Goal: Information Seeking & Learning: Learn about a topic

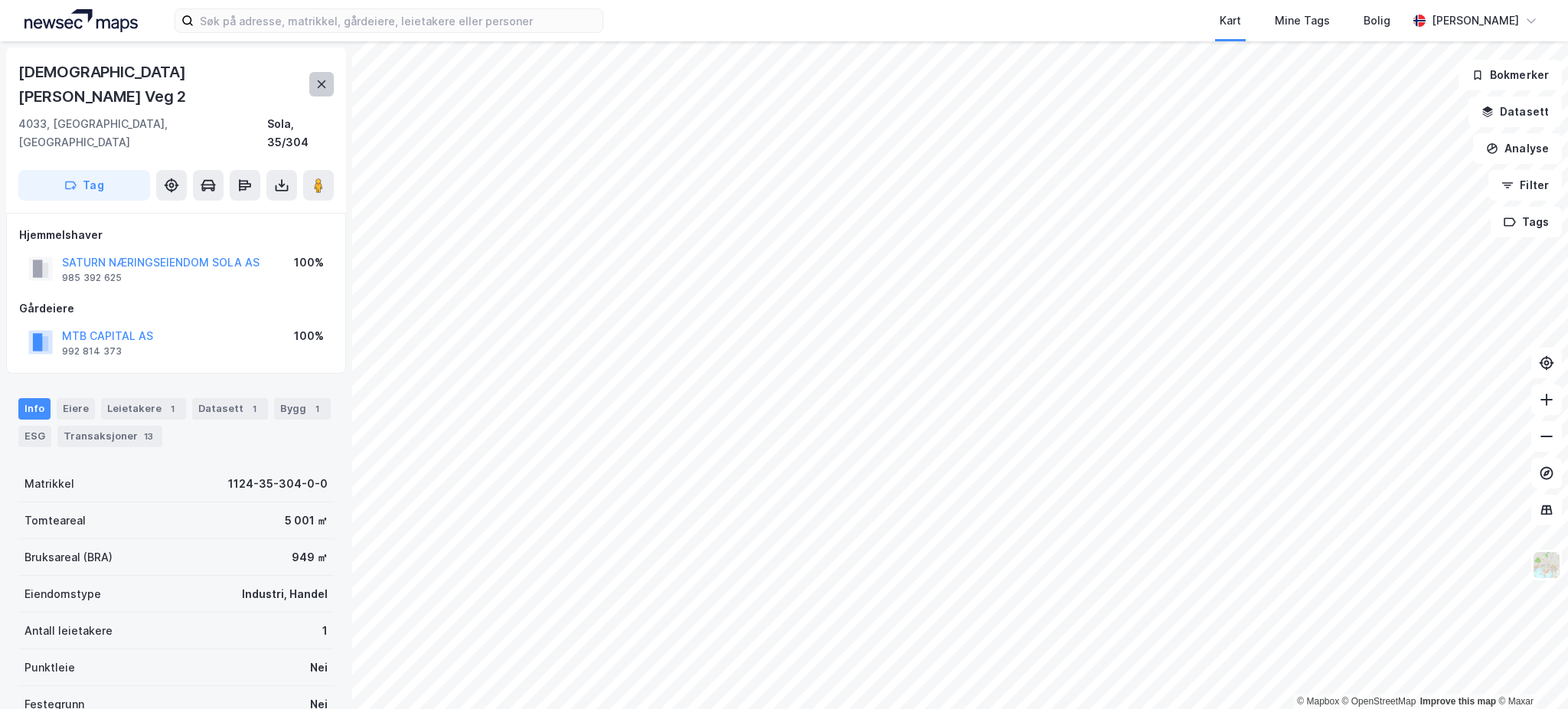
click at [327, 78] on icon at bounding box center [321, 84] width 12 height 12
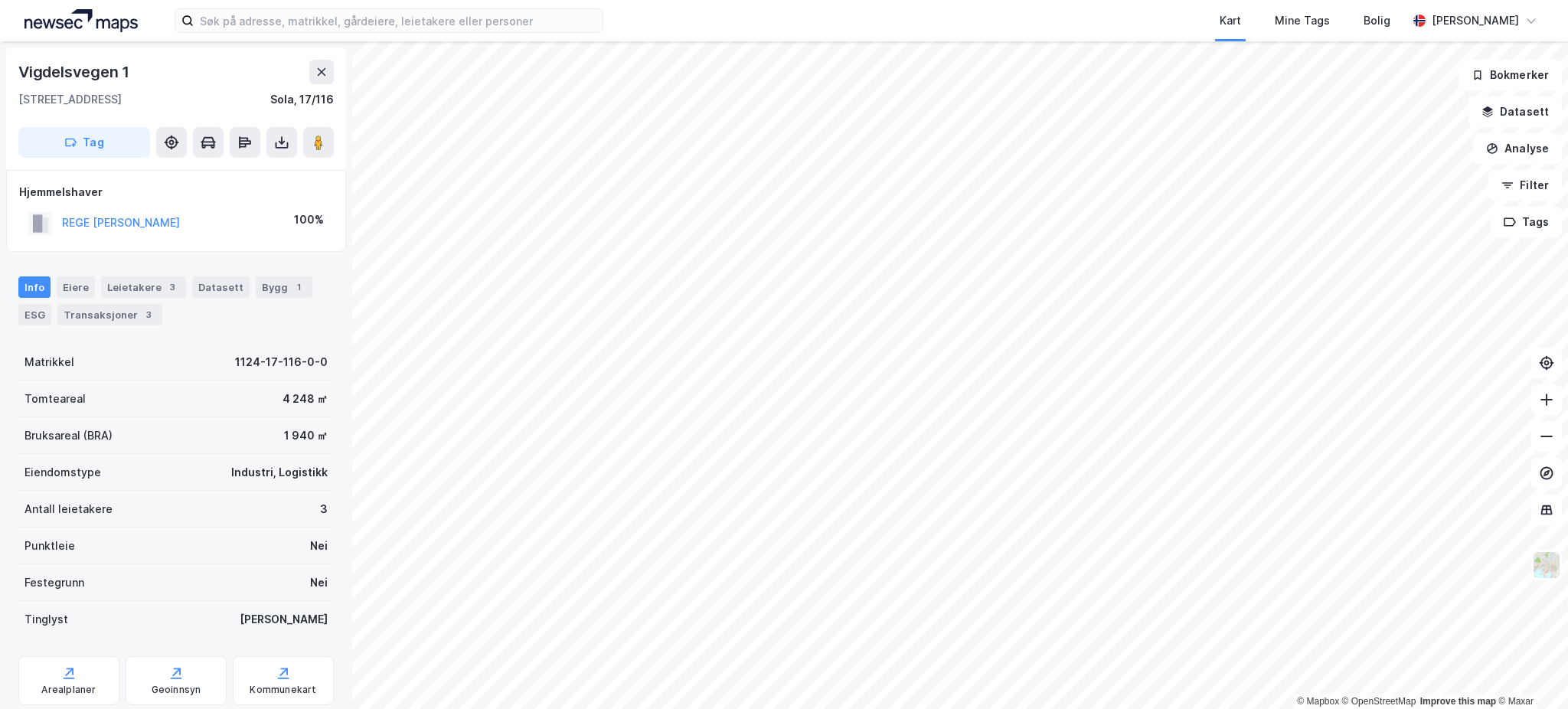
scroll to position [10, 0]
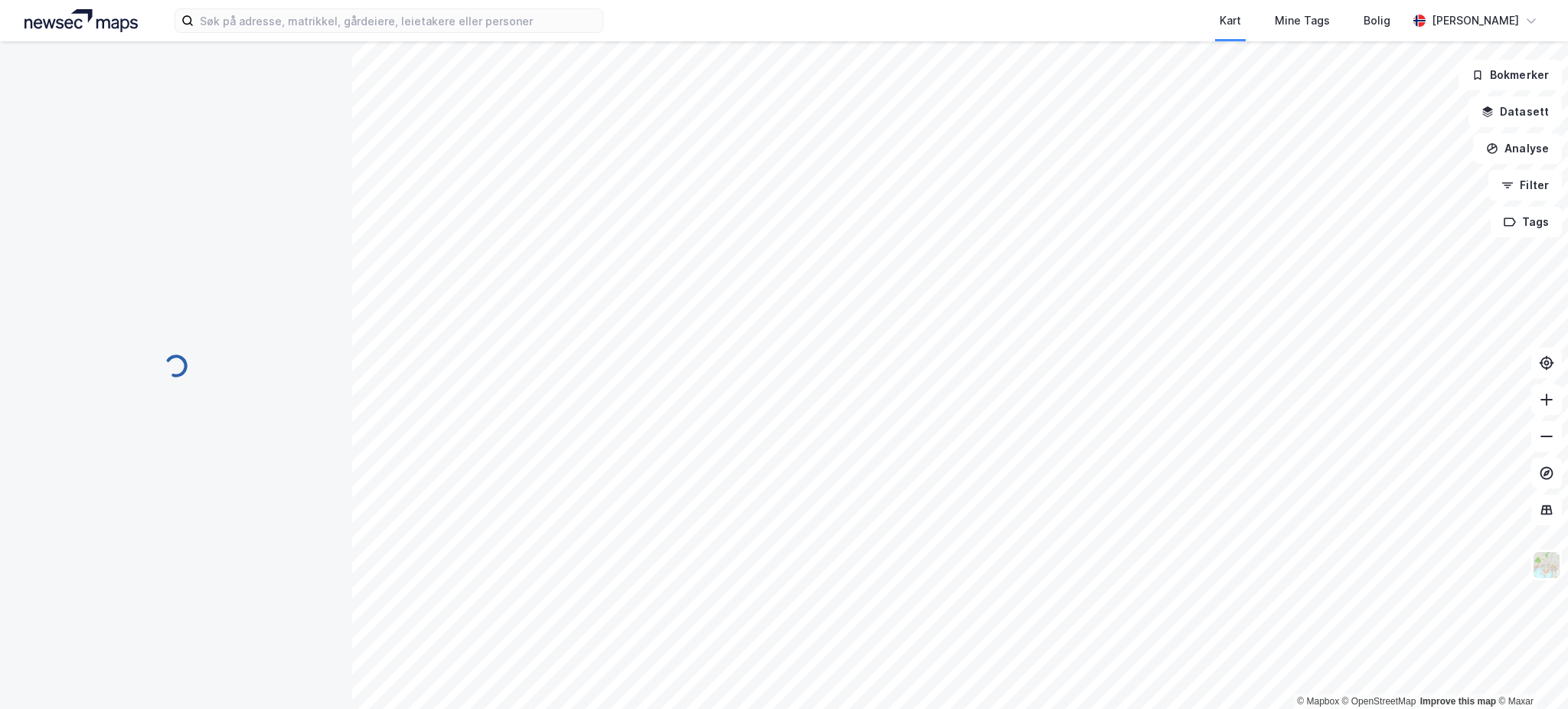
scroll to position [10, 0]
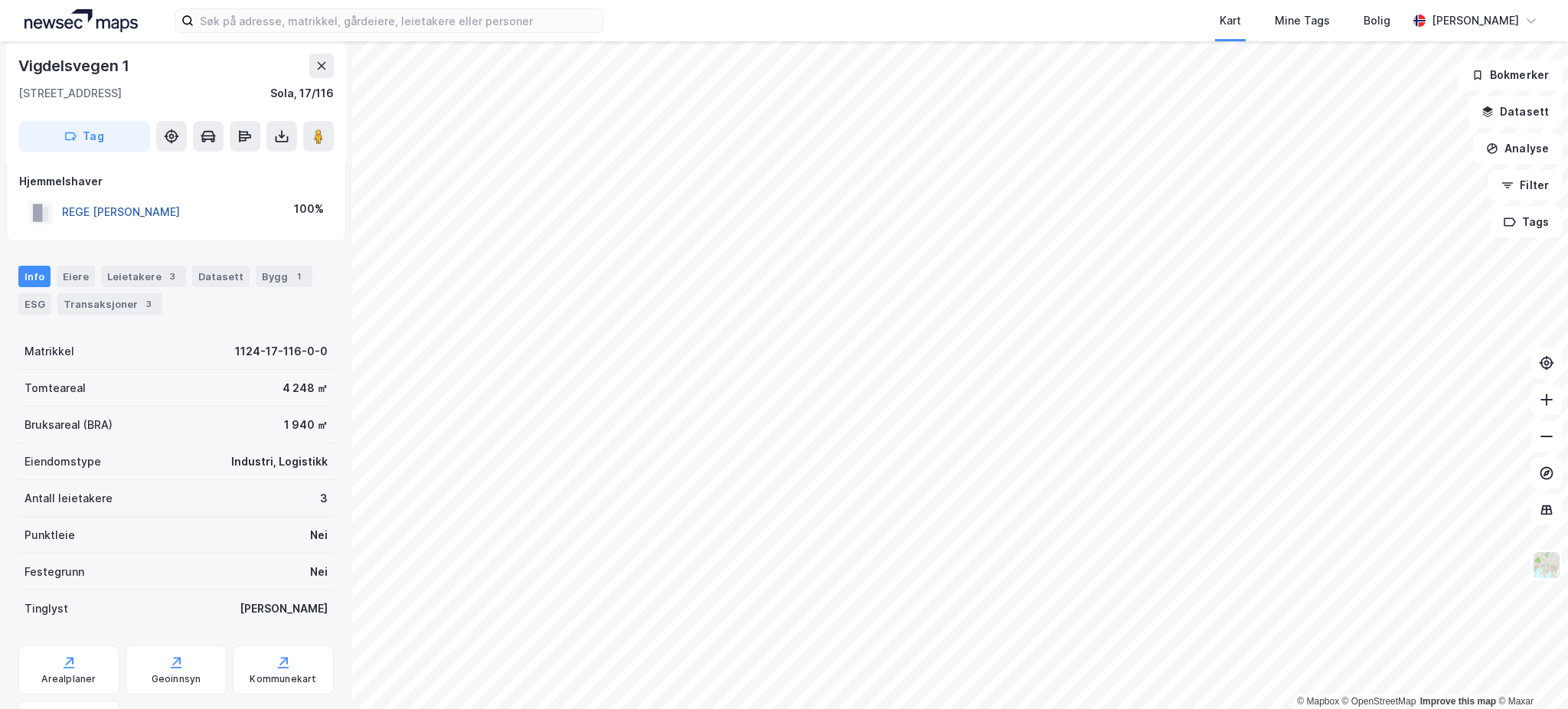
click at [0, 0] on button "REGE [PERSON_NAME]" at bounding box center [0, 0] width 0 height 0
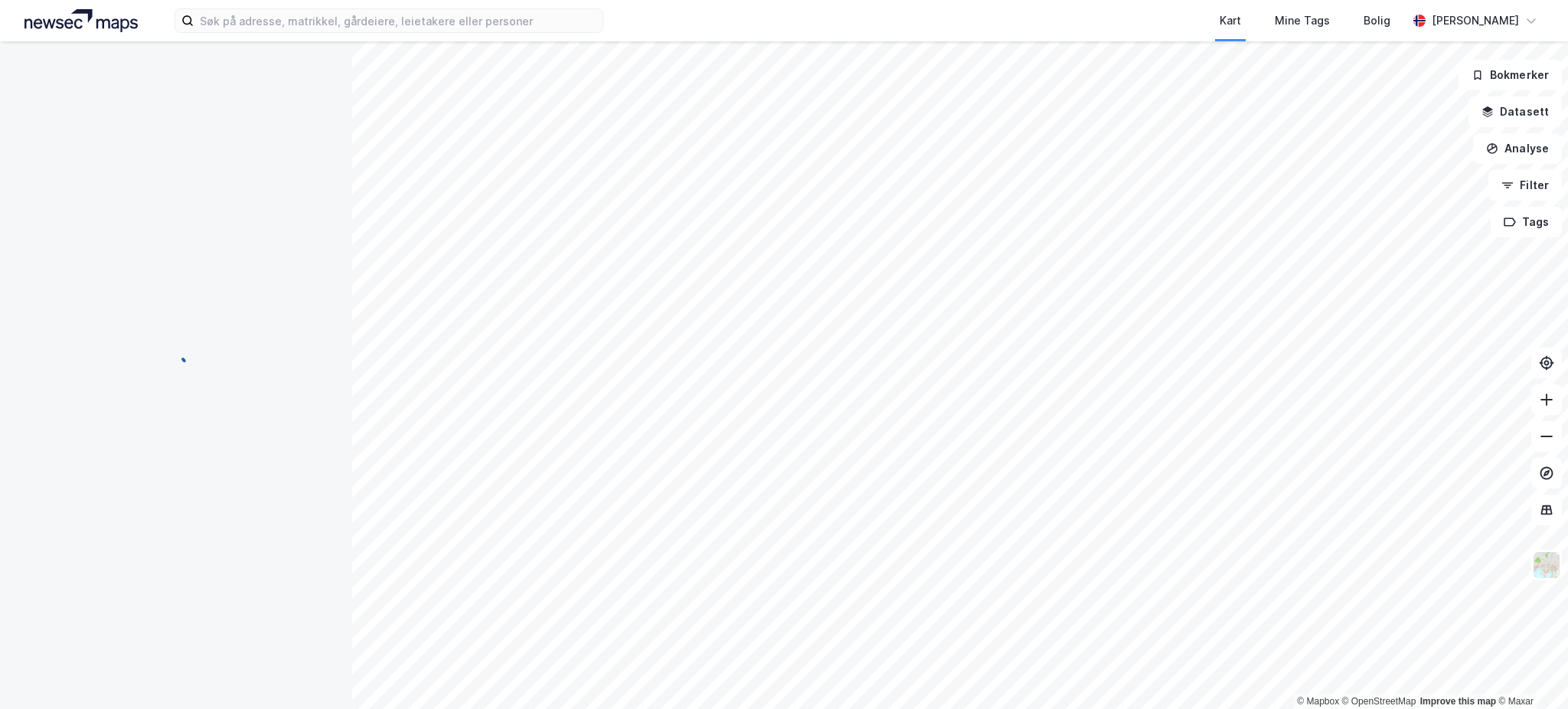
scroll to position [10, 0]
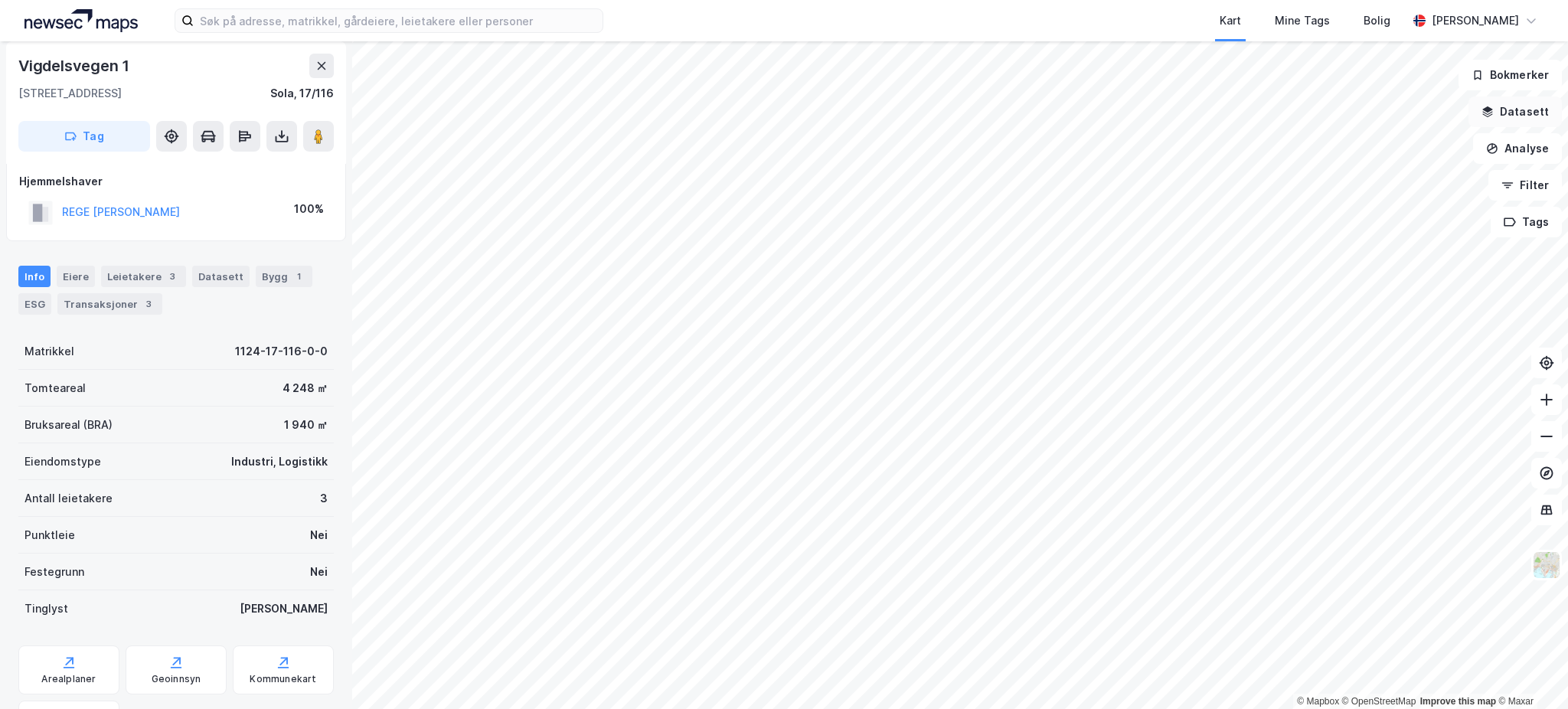
click at [1519, 119] on button "Datasett" at bounding box center [1514, 112] width 93 height 30
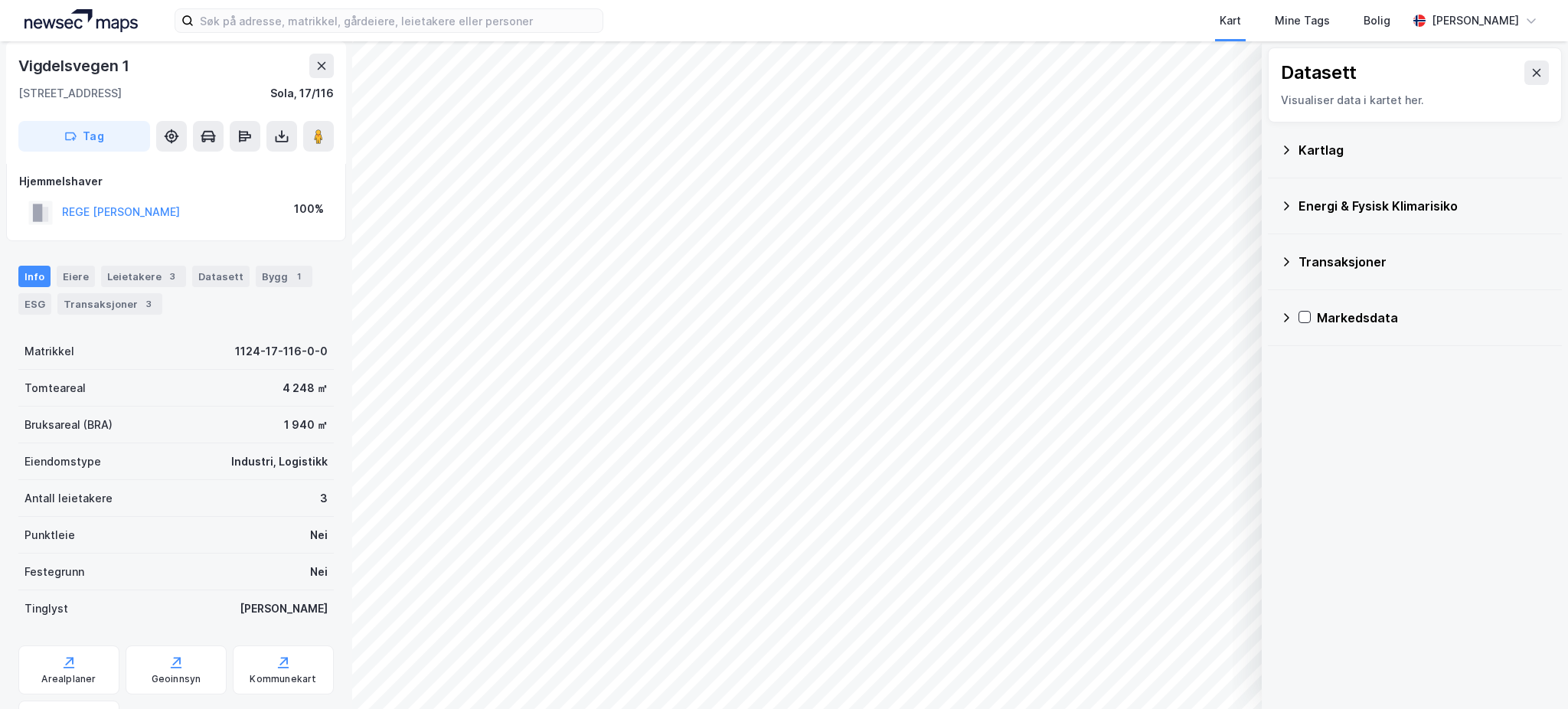
click at [1425, 208] on div "Energi & Fysisk Klimarisiko" at bounding box center [1424, 205] width 251 height 18
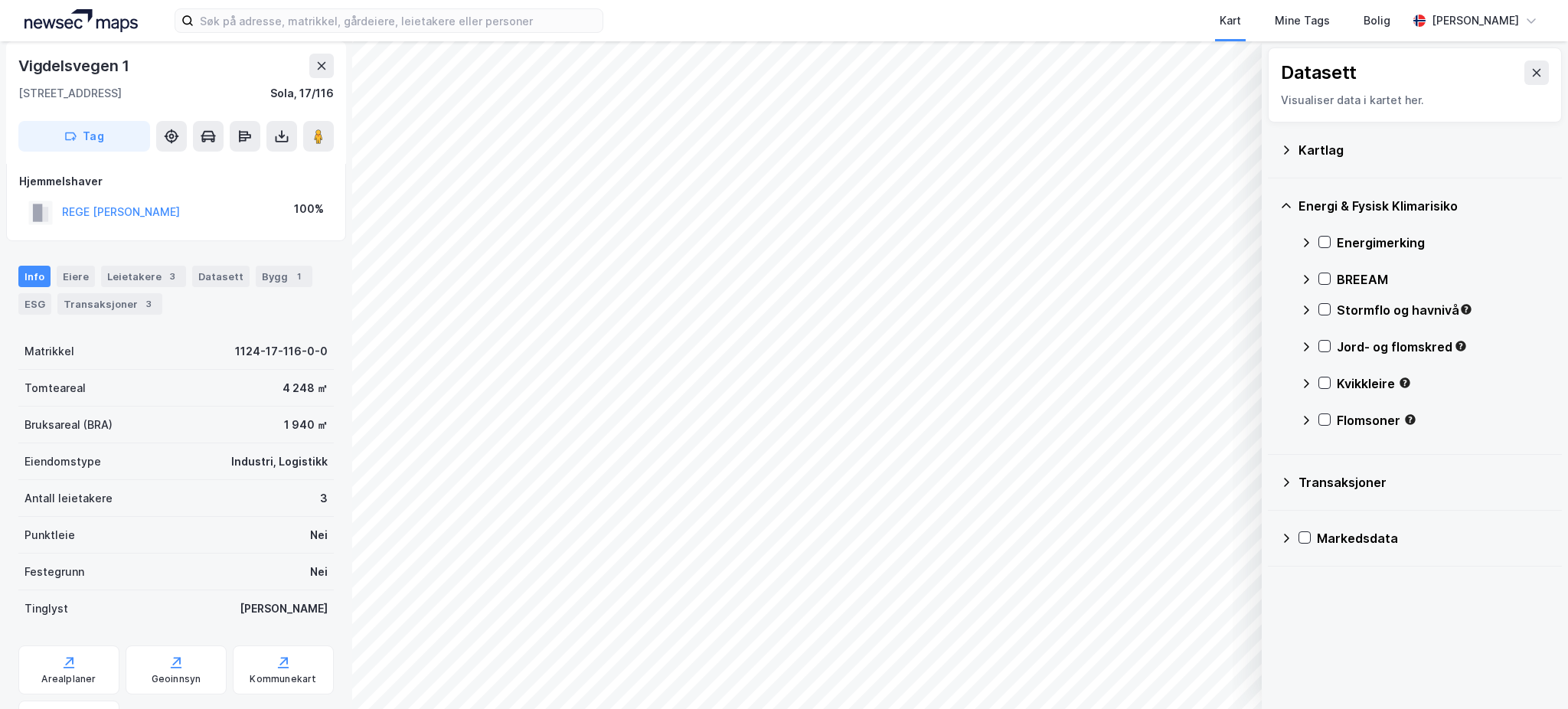
click at [1391, 218] on div "Energi & Fysisk Klimarisiko" at bounding box center [1415, 206] width 269 height 37
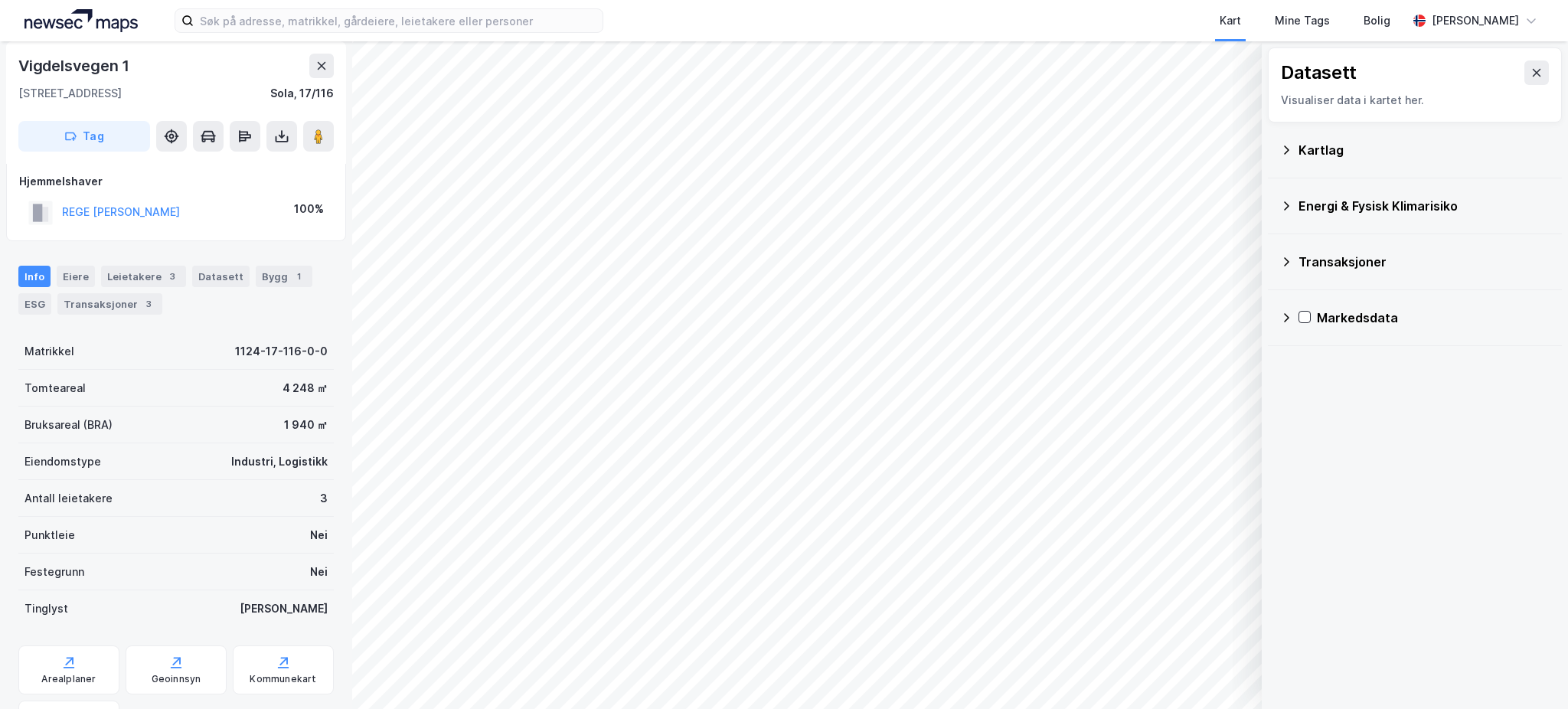
click at [1404, 156] on div "Kartlag" at bounding box center [1424, 149] width 251 height 18
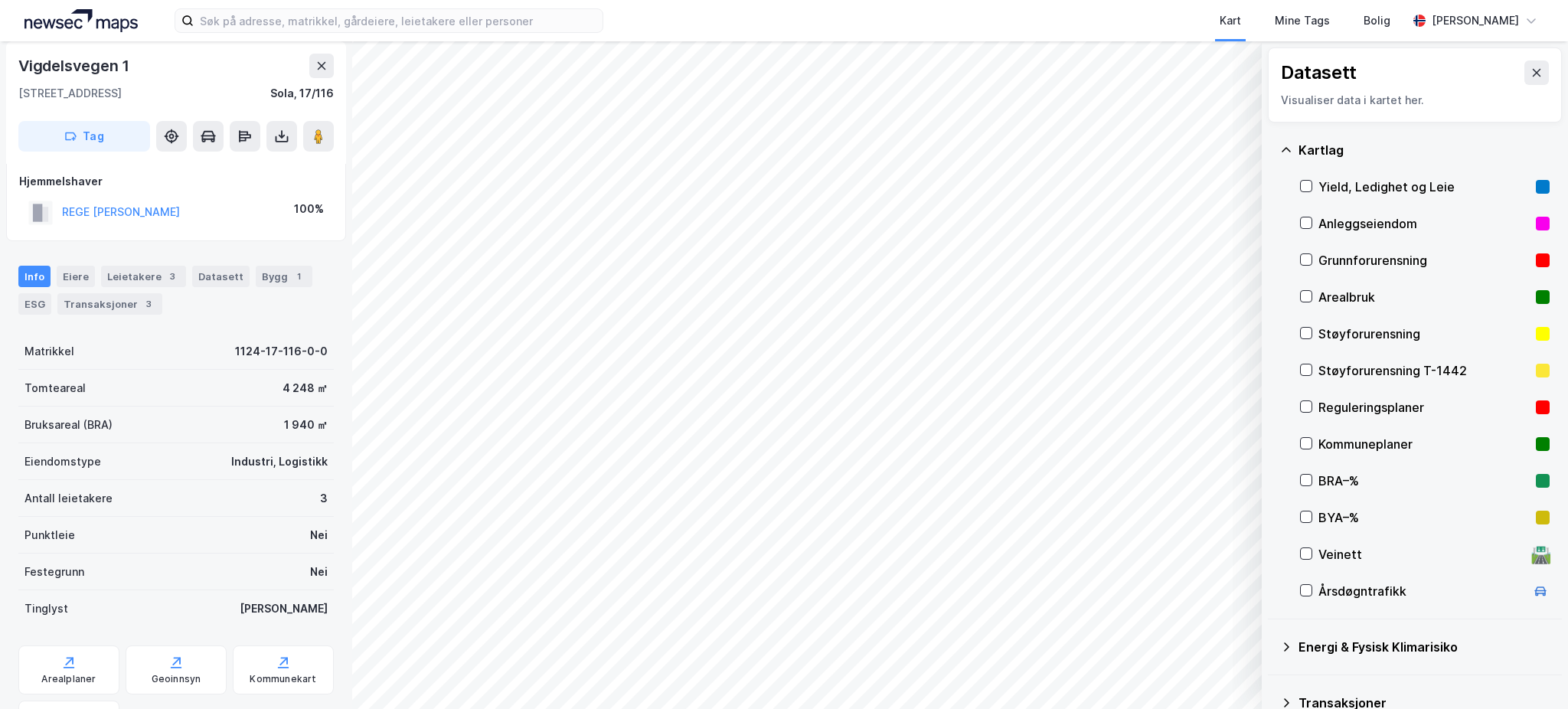
click at [1389, 399] on div "Reguleringsplaner" at bounding box center [1423, 406] width 212 height 18
click at [1391, 396] on div "Reguleringsplaner" at bounding box center [1424, 407] width 249 height 37
drag, startPoint x: 1391, startPoint y: 396, endPoint x: 1399, endPoint y: 405, distance: 12.0
click at [1399, 405] on div "Reguleringsplaner" at bounding box center [1423, 406] width 212 height 18
click at [1403, 407] on div "Reguleringsplaner" at bounding box center [1423, 406] width 212 height 18
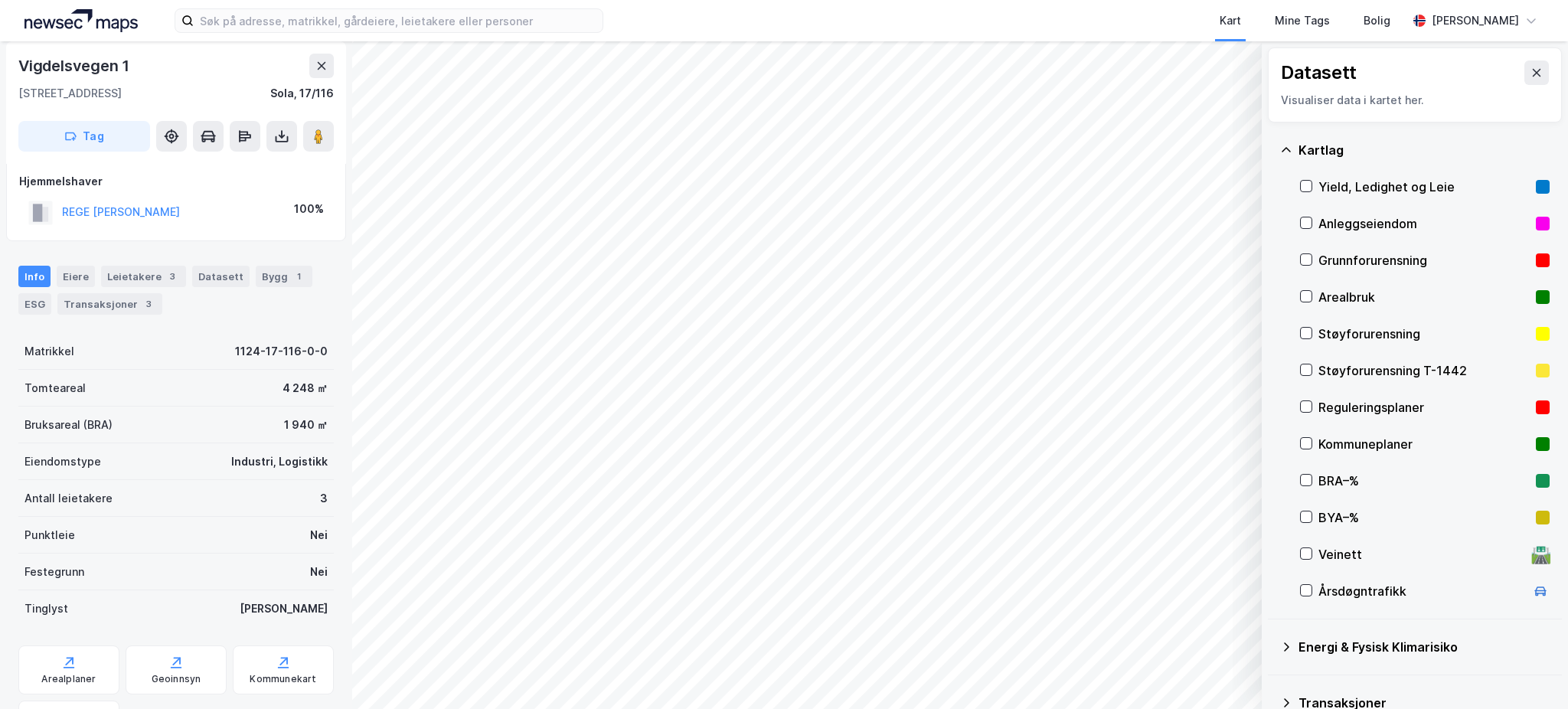
click at [1406, 449] on div "Kommuneplaner" at bounding box center [1423, 443] width 212 height 18
click at [316, 70] on icon at bounding box center [321, 65] width 12 height 12
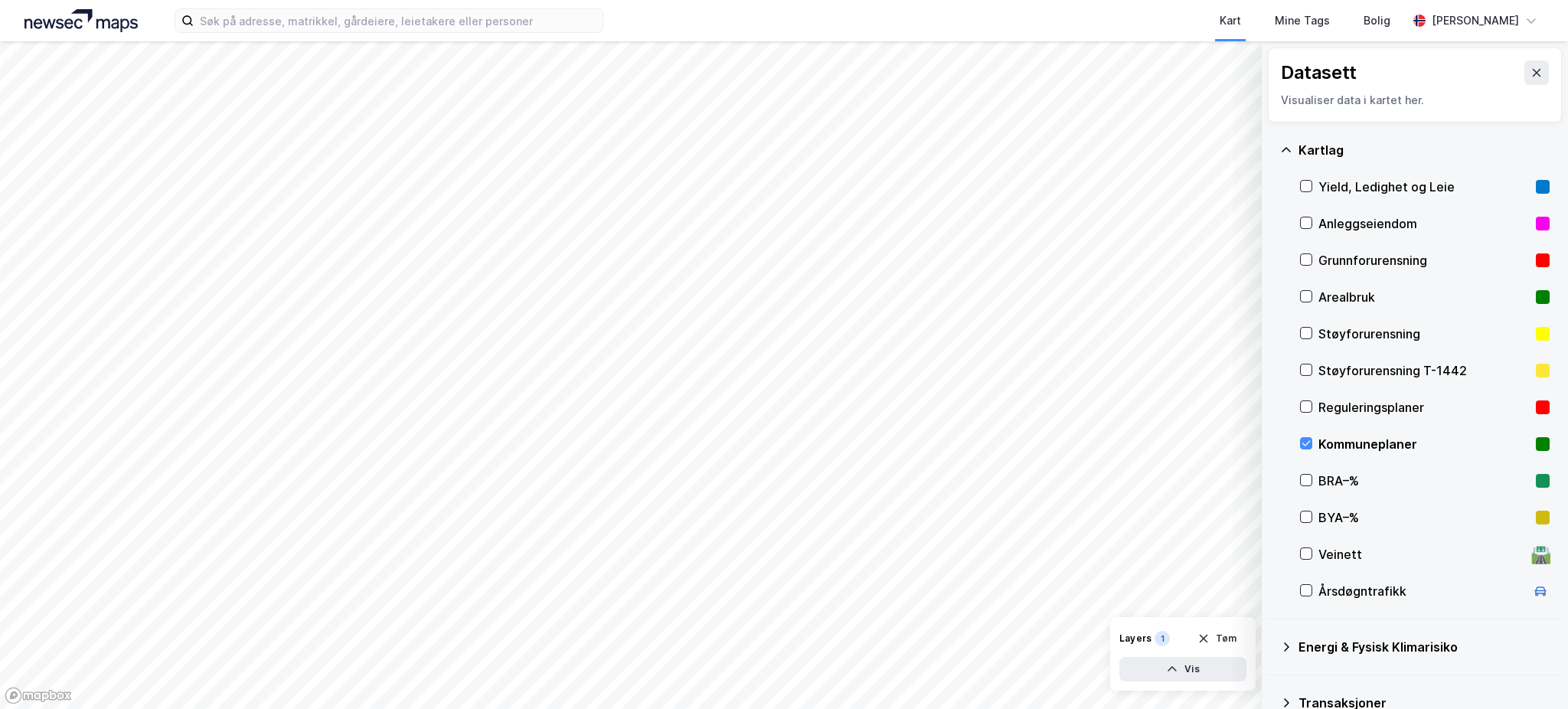
click at [1387, 446] on div "Kommuneplaner" at bounding box center [1423, 443] width 212 height 18
click at [1524, 79] on button at bounding box center [1536, 73] width 25 height 25
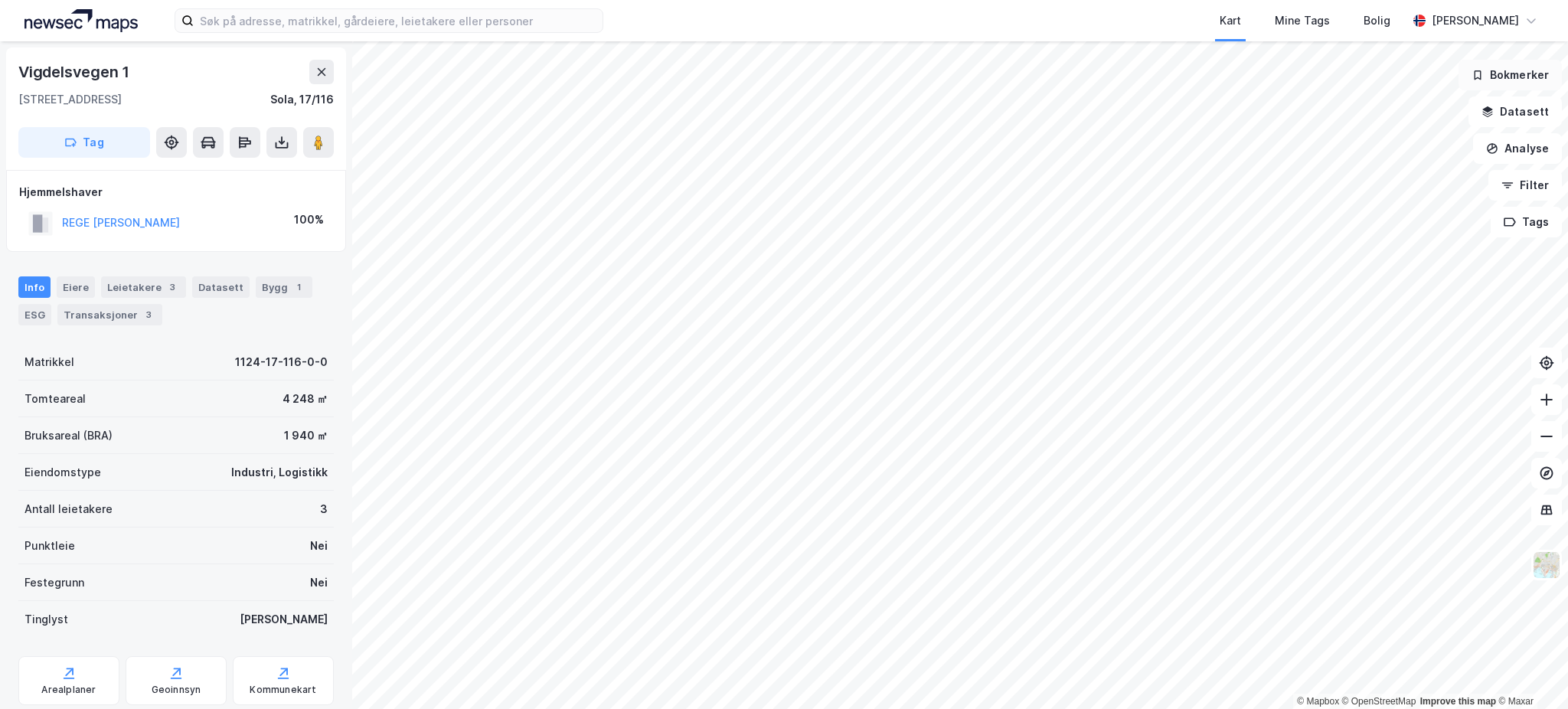
scroll to position [10, 0]
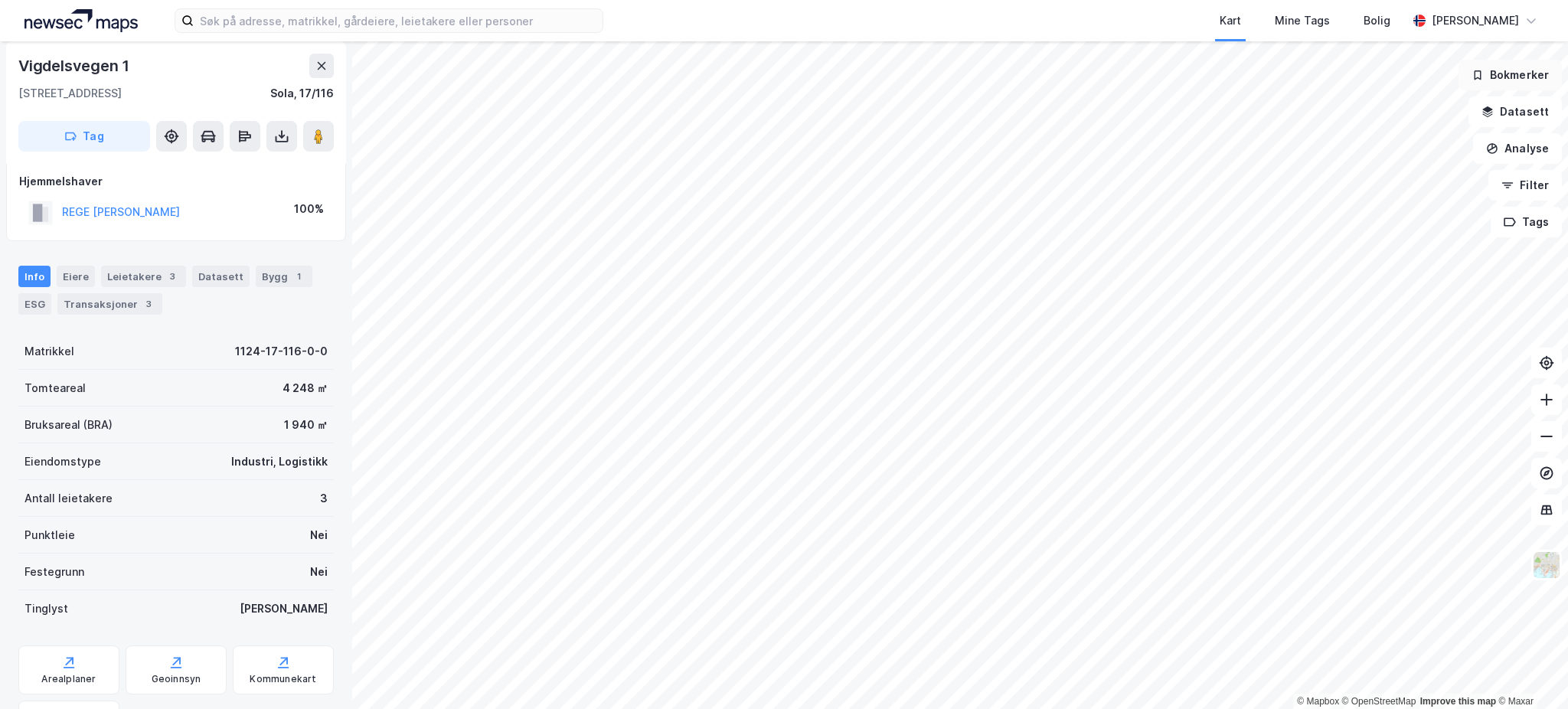
scroll to position [10, 0]
